Goal: Transaction & Acquisition: Purchase product/service

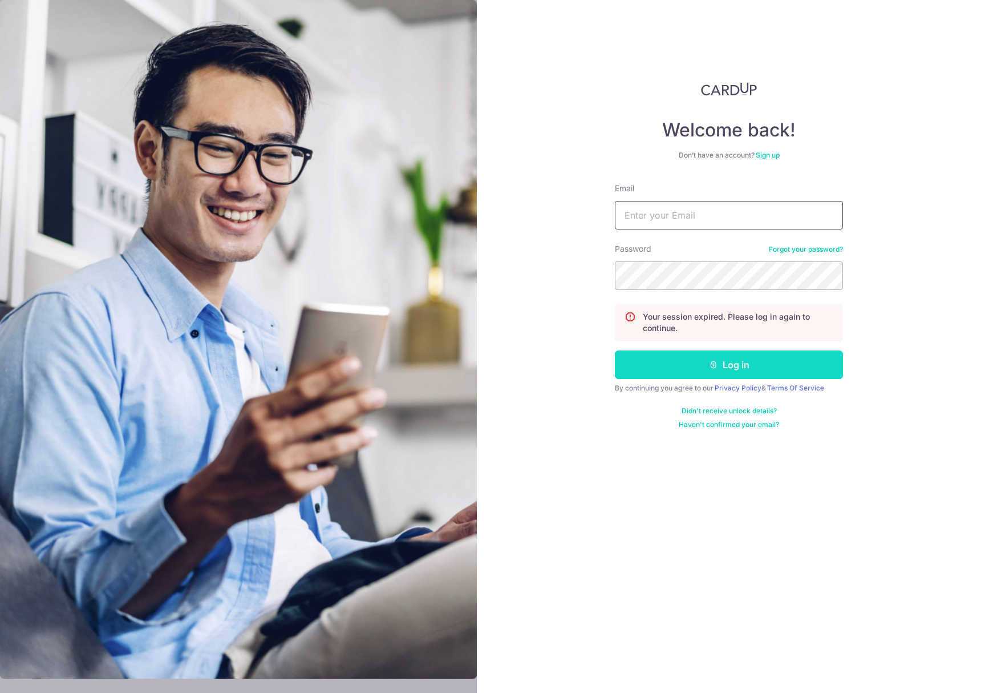
type input "billychan.ca@gmail.com"
click at [742, 373] on button "Log in" at bounding box center [729, 364] width 228 height 29
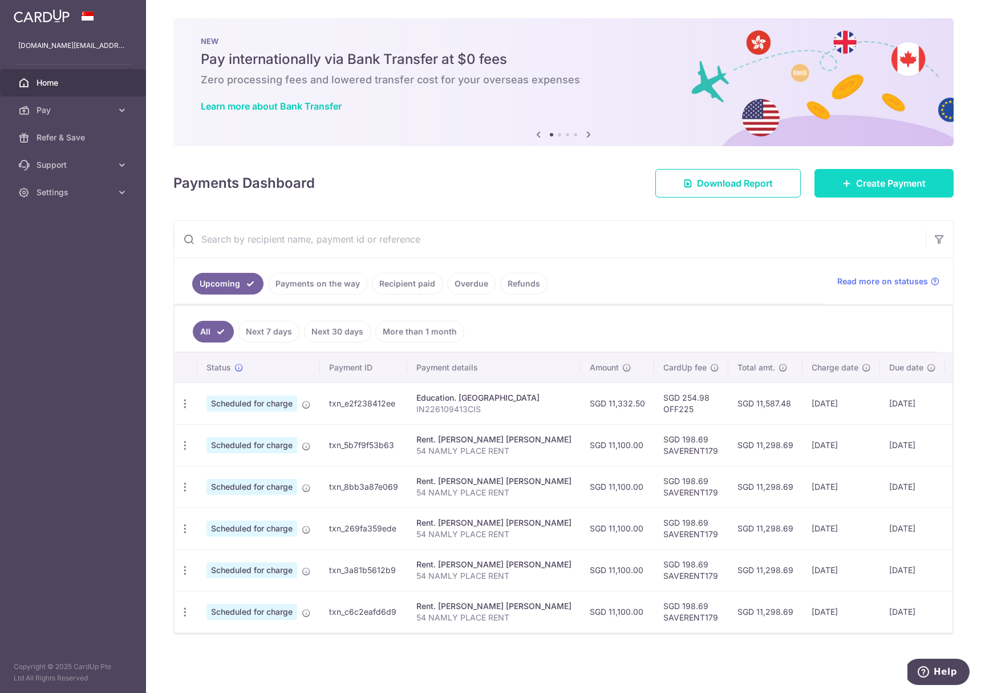
click at [848, 185] on link "Create Payment" at bounding box center [884, 183] width 139 height 29
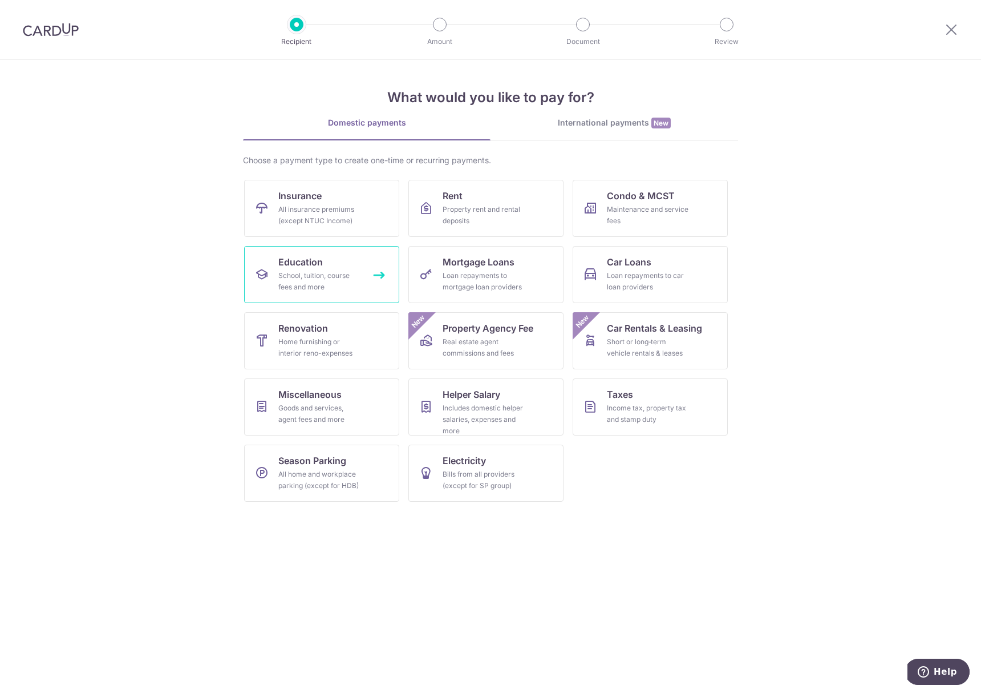
click at [328, 291] on div "School, tuition, course fees and more" at bounding box center [319, 281] width 82 height 23
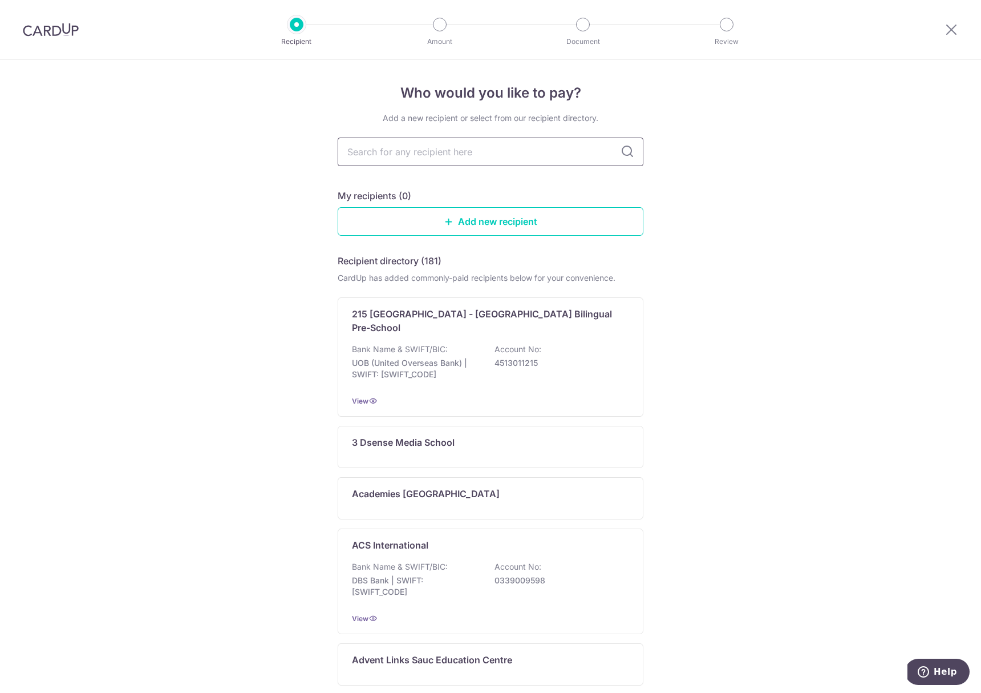
click at [418, 160] on input "text" at bounding box center [491, 151] width 306 height 29
click at [415, 153] on input "text" at bounding box center [491, 151] width 306 height 29
type input "cana"
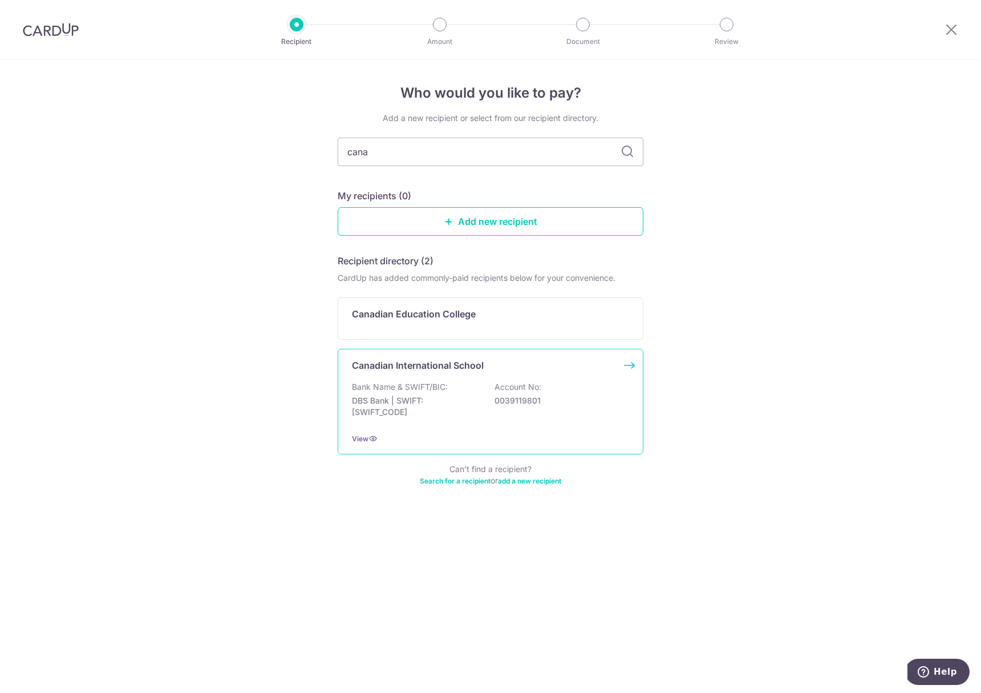
click at [460, 401] on p "DBS Bank | SWIFT: DBSSSGSGXXX" at bounding box center [416, 406] width 128 height 23
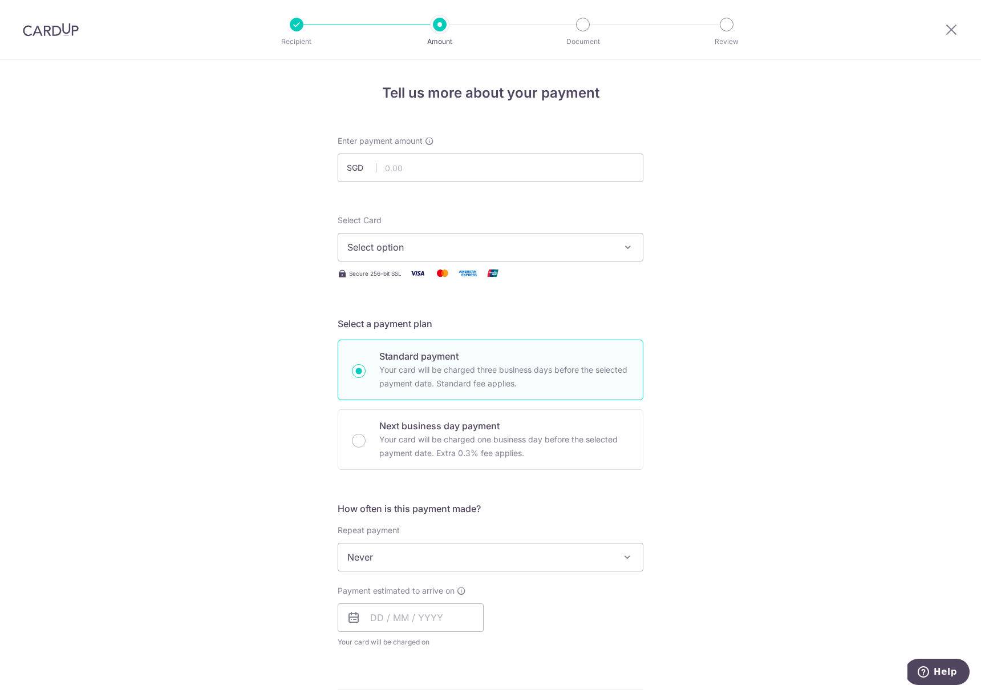
click at [398, 248] on span "Select option" at bounding box center [480, 247] width 266 height 14
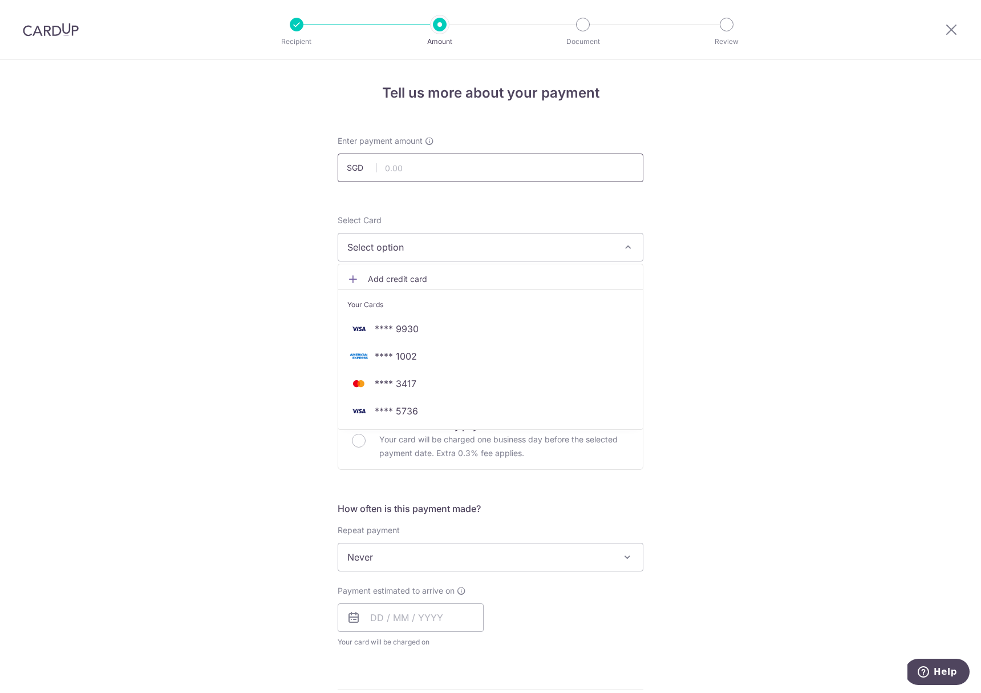
click at [426, 168] on input "text" at bounding box center [491, 167] width 306 height 29
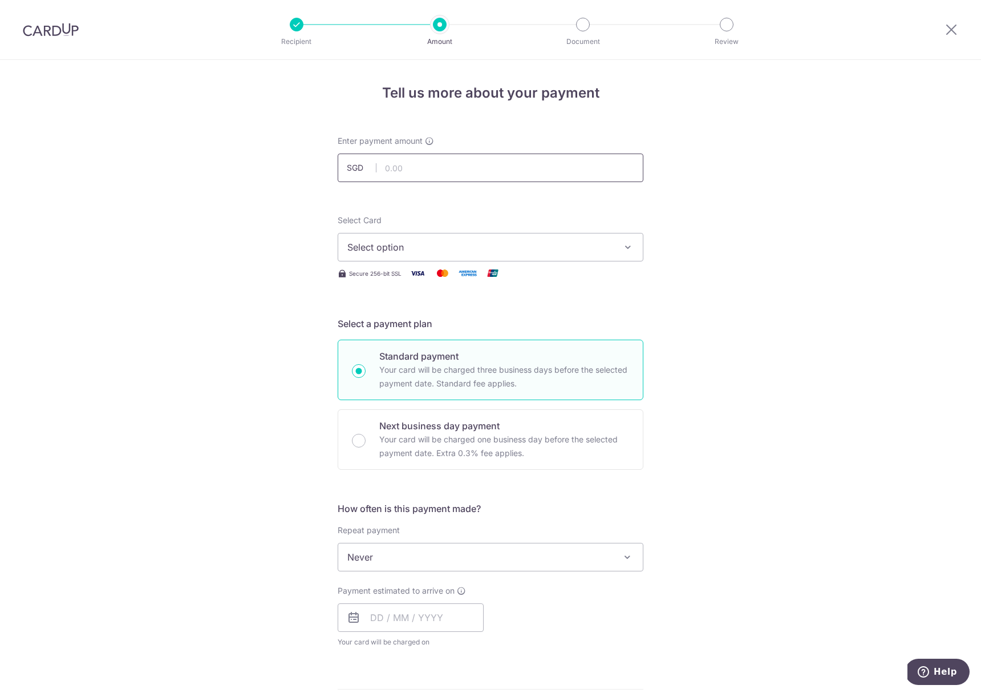
paste input "11,332.50"
type input "11,332.50"
click at [410, 244] on span "Select option" at bounding box center [480, 247] width 266 height 14
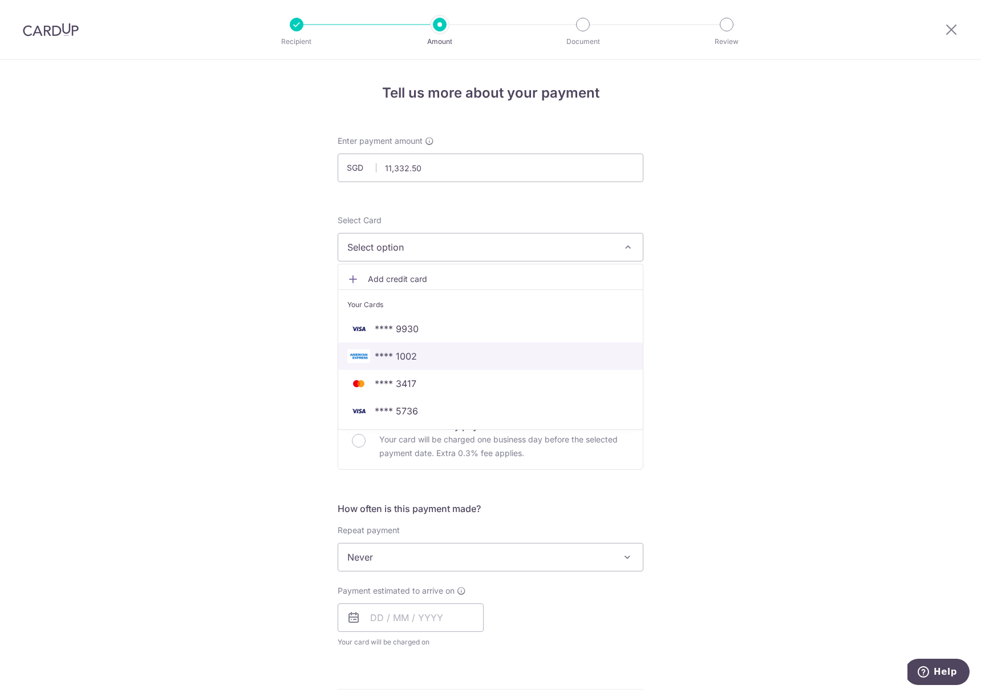
click at [402, 363] on link "**** 1002" at bounding box center [490, 355] width 305 height 27
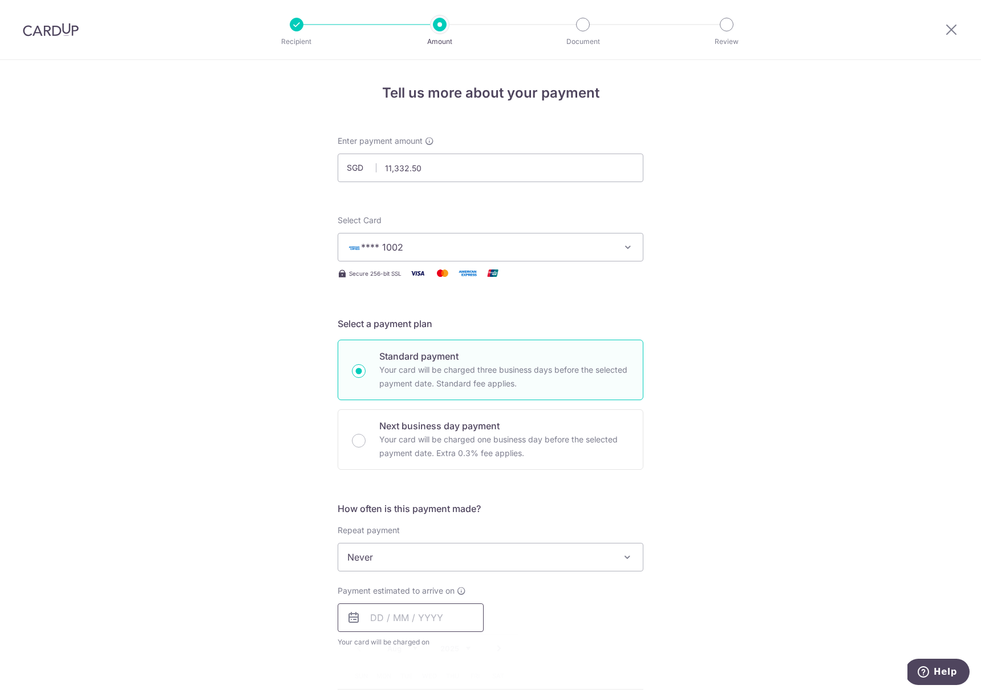
click at [429, 613] on input "text" at bounding box center [411, 617] width 146 height 29
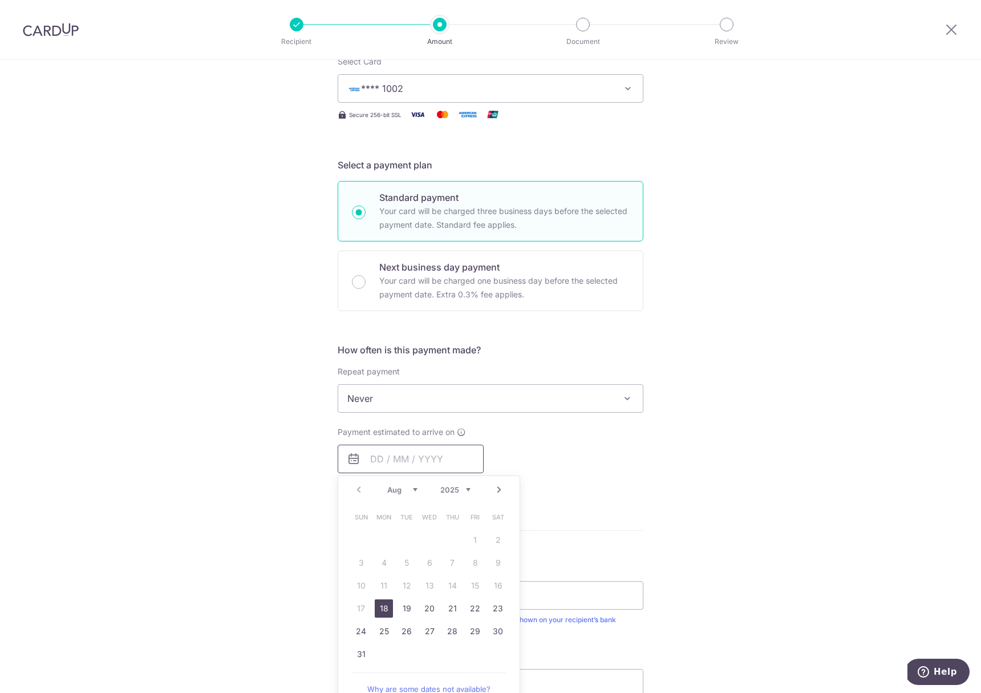
scroll to position [204, 0]
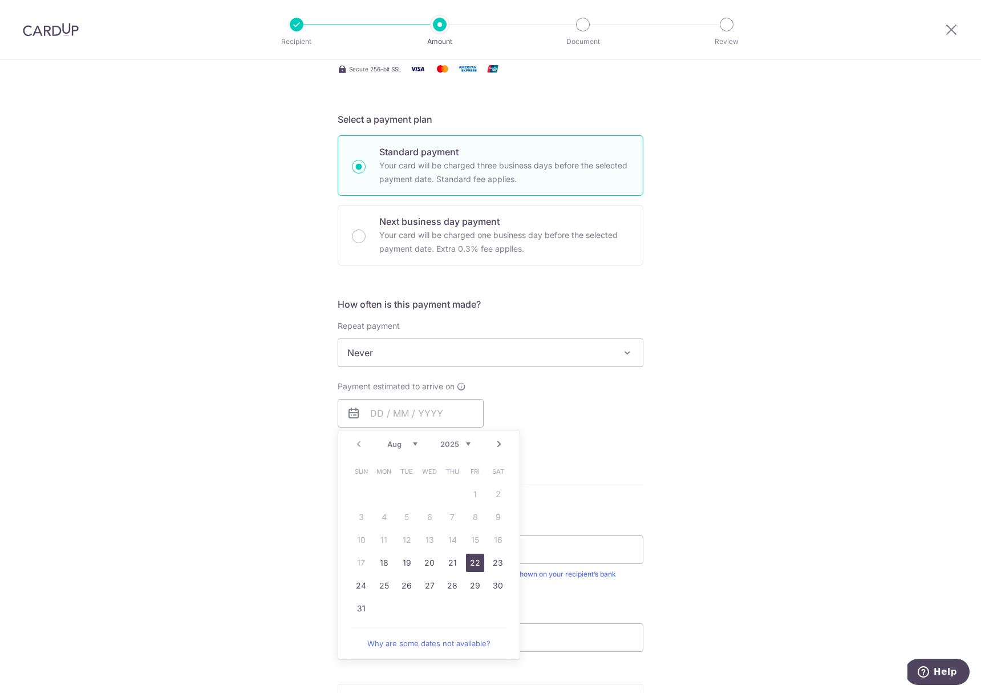
click at [468, 564] on link "22" at bounding box center [475, 562] width 18 height 18
type input "22/08/2025"
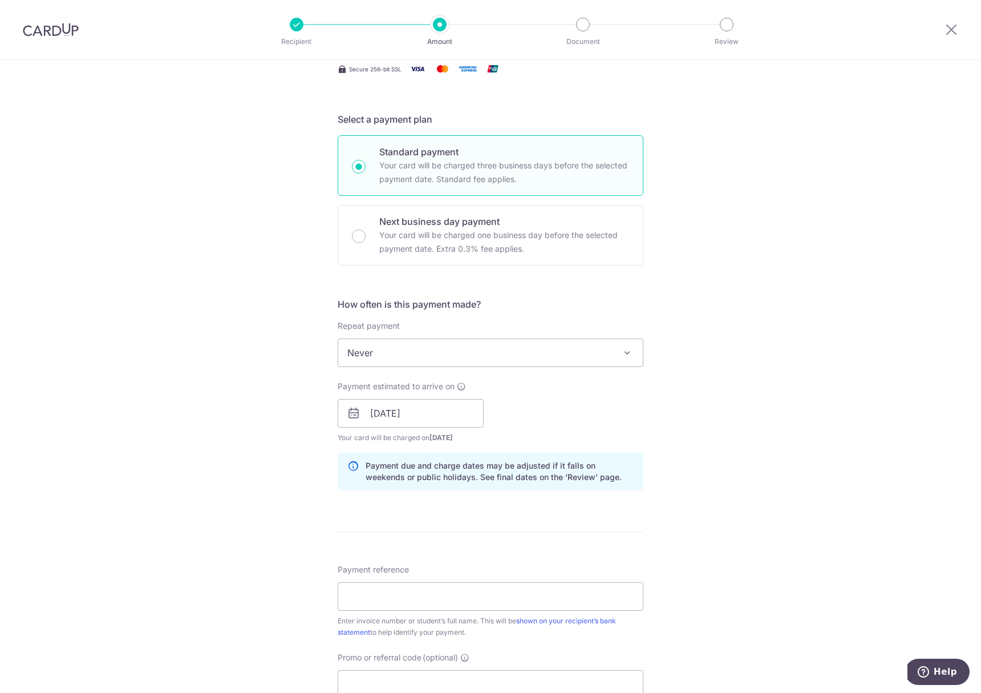
click at [761, 426] on div "Tell us more about your payment Enter payment amount SGD 11,332.50 11332.50 Sel…" at bounding box center [490, 395] width 981 height 1079
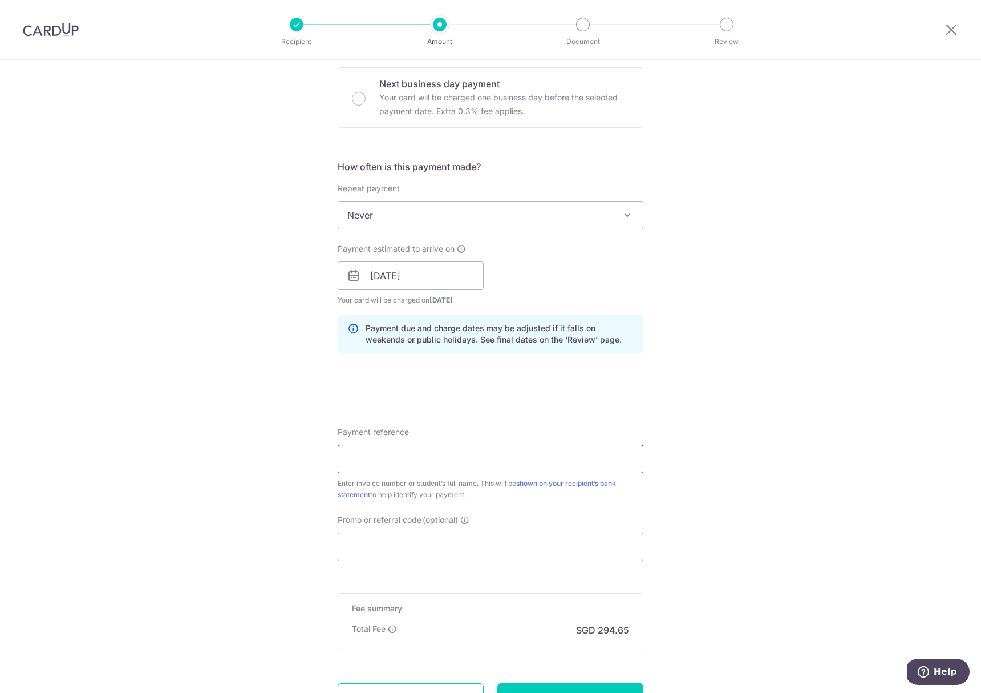
click at [479, 470] on input "Payment reference" at bounding box center [491, 458] width 306 height 29
paste input "IN226109413CIS"
type input "IN226109413CIS"
click at [386, 533] on input "Promo or referral code (optional)" at bounding box center [491, 546] width 306 height 29
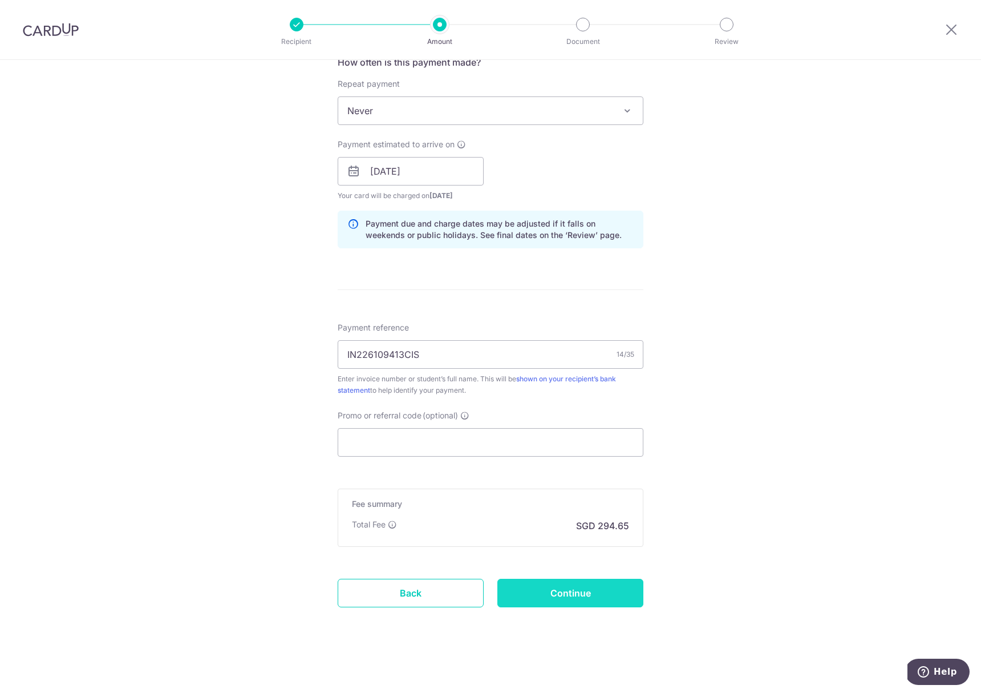
click at [590, 594] on input "Continue" at bounding box center [570, 593] width 146 height 29
type input "Create Schedule"
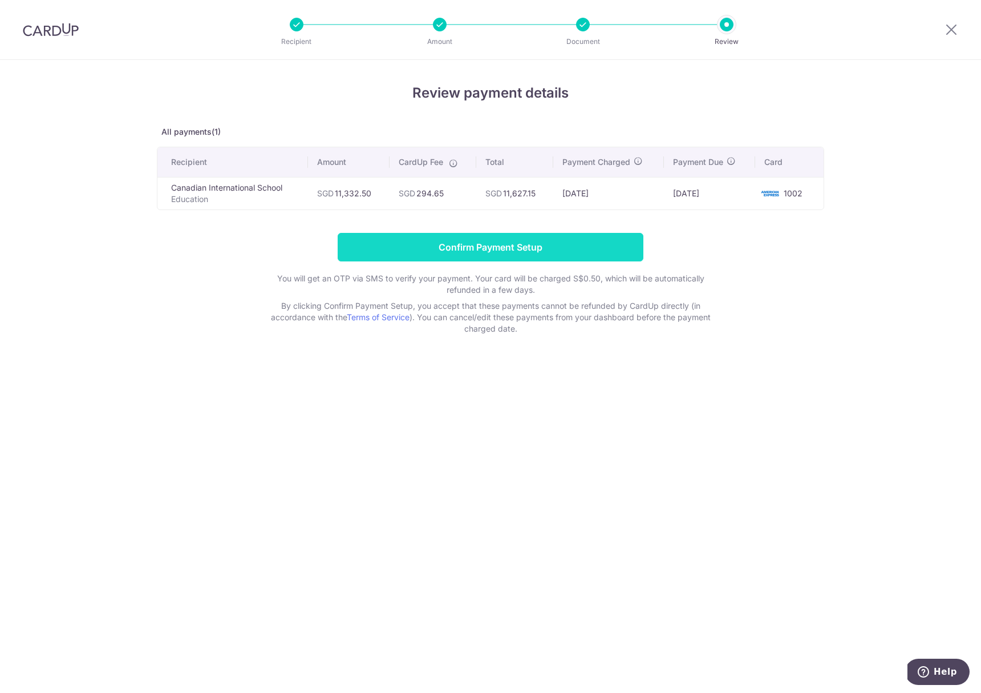
click at [541, 253] on input "Confirm Payment Setup" at bounding box center [491, 247] width 306 height 29
